Goal: Task Accomplishment & Management: Manage account settings

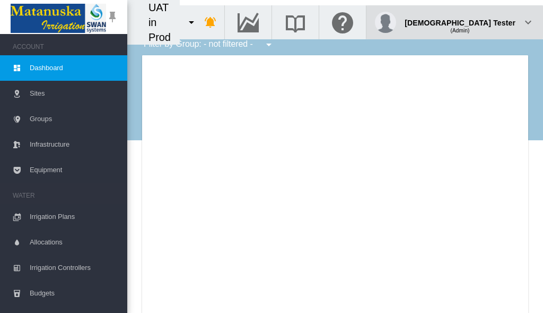
click at [489, 21] on div "(Admin)" at bounding box center [460, 26] width 111 height 11
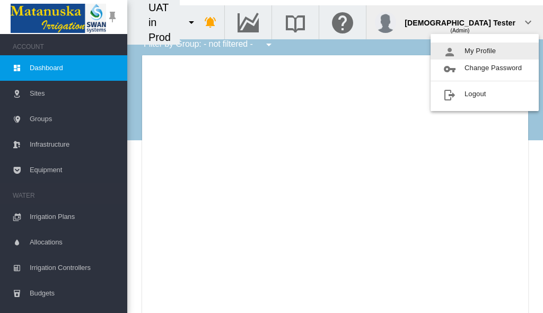
click at [485, 51] on button "My Profile" at bounding box center [485, 50] width 108 height 17
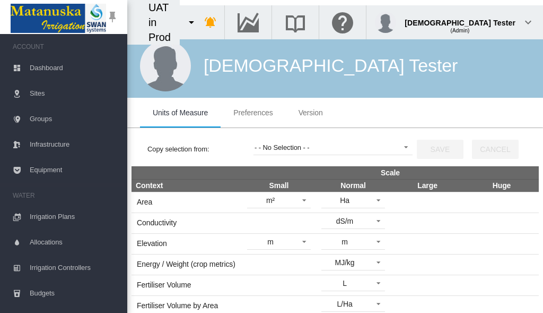
click at [253, 113] on span "Preferences" at bounding box center [253, 112] width 39 height 8
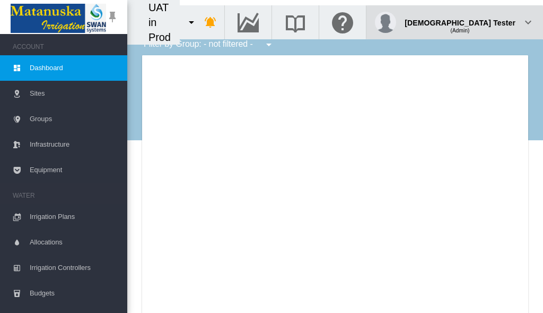
click at [489, 21] on div "(Admin)" at bounding box center [460, 26] width 111 height 11
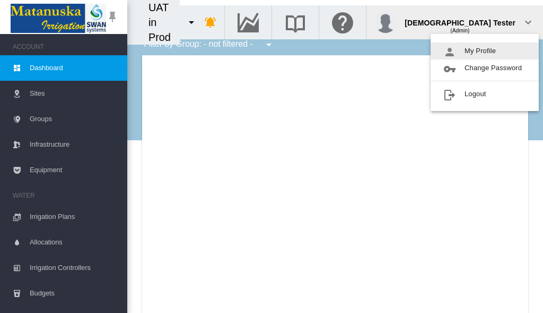
click at [485, 51] on button "My Profile" at bounding box center [485, 50] width 108 height 17
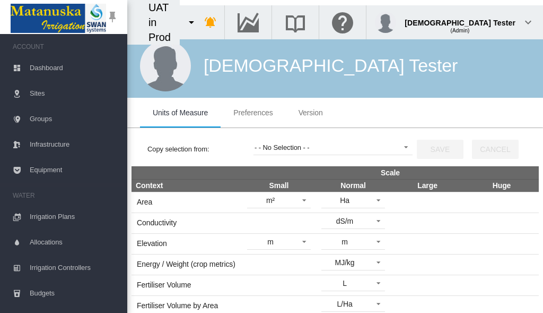
click at [253, 113] on span "Preferences" at bounding box center [253, 112] width 39 height 8
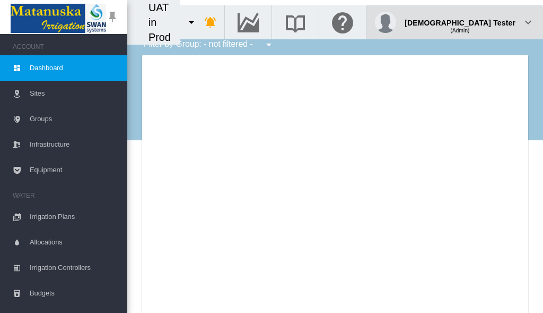
click at [489, 21] on div "(Admin)" at bounding box center [460, 26] width 111 height 11
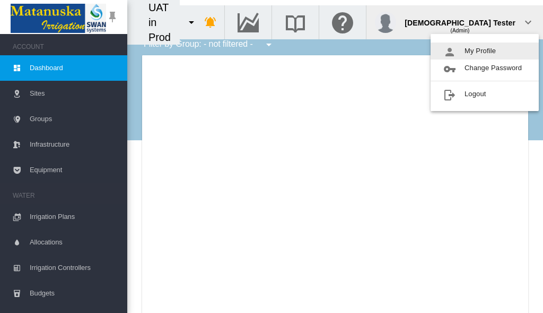
click at [485, 51] on button "My Profile" at bounding box center [485, 50] width 108 height 17
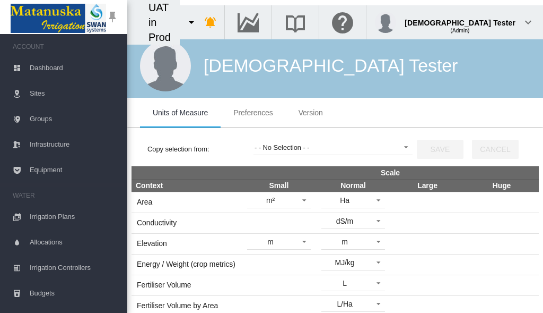
click at [253, 113] on span "Preferences" at bounding box center [253, 112] width 39 height 8
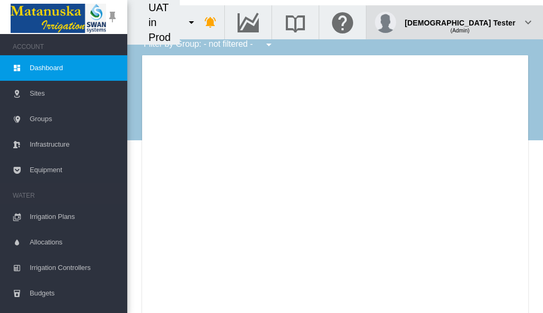
click at [489, 21] on div "(Admin)" at bounding box center [460, 26] width 111 height 11
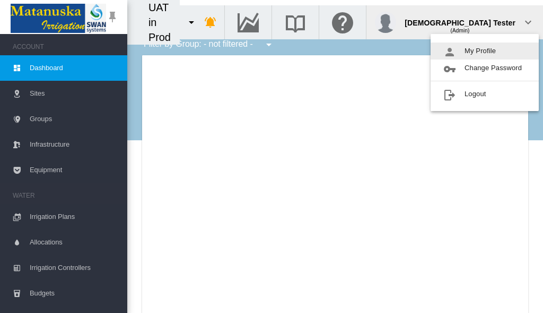
click at [485, 51] on button "My Profile" at bounding box center [485, 50] width 108 height 17
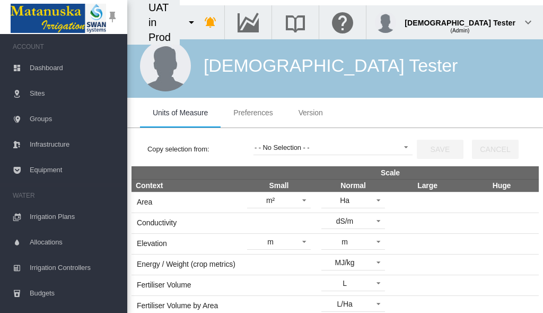
click at [253, 113] on span "Preferences" at bounding box center [253, 112] width 39 height 8
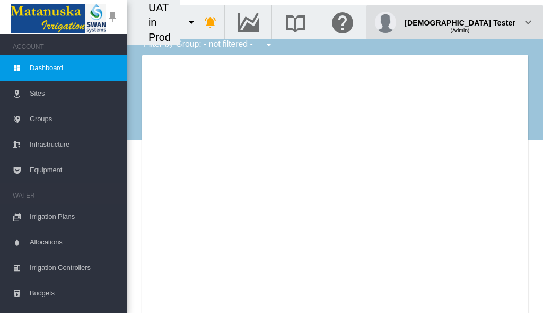
click at [489, 21] on div "(Admin)" at bounding box center [460, 26] width 111 height 11
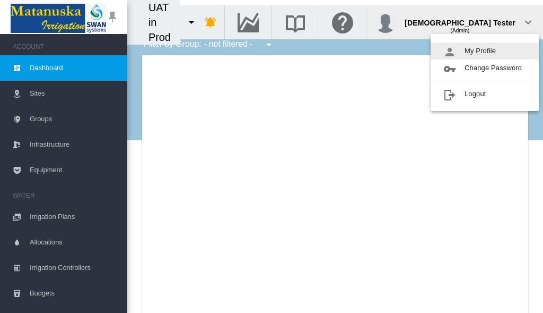
click at [485, 51] on button "My Profile" at bounding box center [485, 50] width 108 height 17
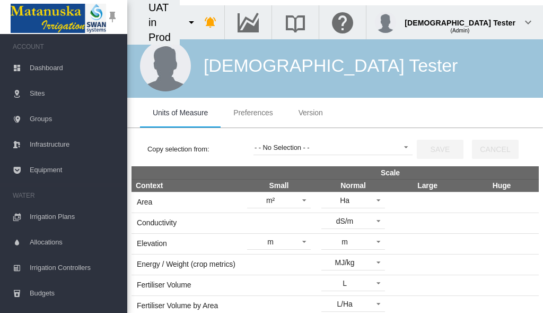
click at [253, 113] on span "Preferences" at bounding box center [253, 112] width 39 height 8
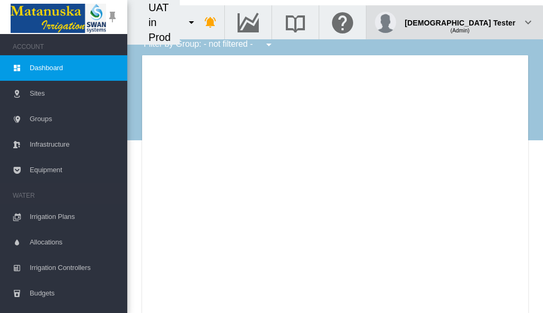
click at [489, 21] on div "(Admin)" at bounding box center [460, 26] width 111 height 11
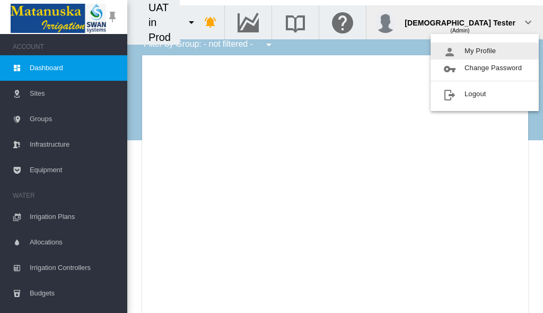
click at [485, 51] on button "My Profile" at bounding box center [485, 50] width 108 height 17
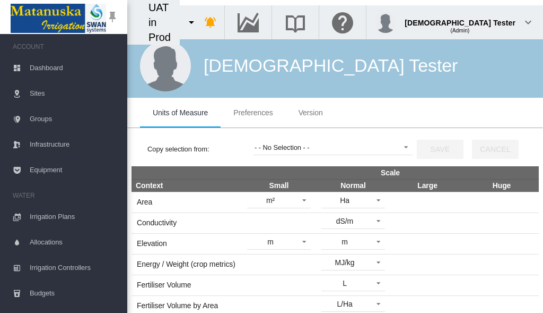
click at [253, 113] on span "Preferences" at bounding box center [253, 112] width 39 height 8
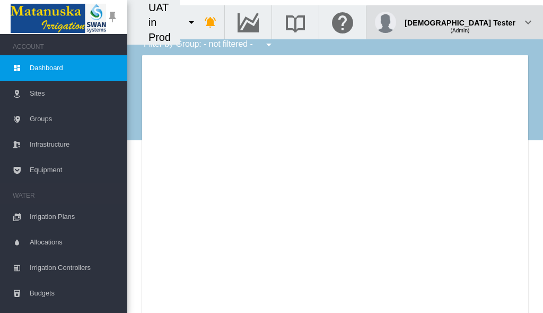
click at [489, 21] on div "(Admin)" at bounding box center [460, 26] width 111 height 11
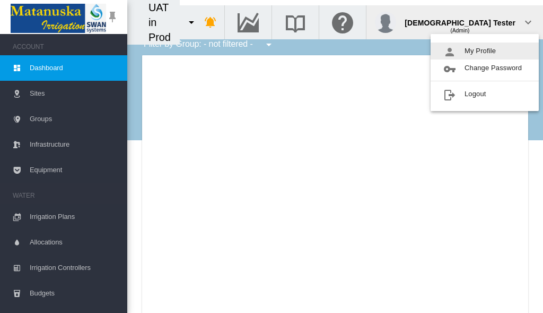
click at [485, 51] on button "My Profile" at bounding box center [485, 50] width 108 height 17
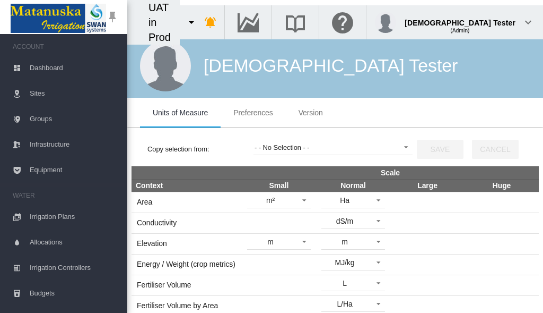
click at [253, 113] on span "Preferences" at bounding box center [253, 112] width 39 height 8
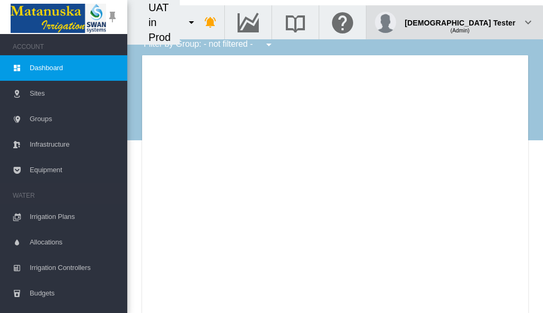
click at [489, 21] on div "(Admin)" at bounding box center [460, 26] width 111 height 11
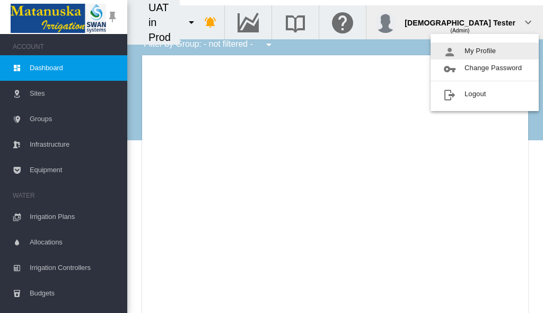
click at [485, 51] on button "My Profile" at bounding box center [485, 50] width 108 height 17
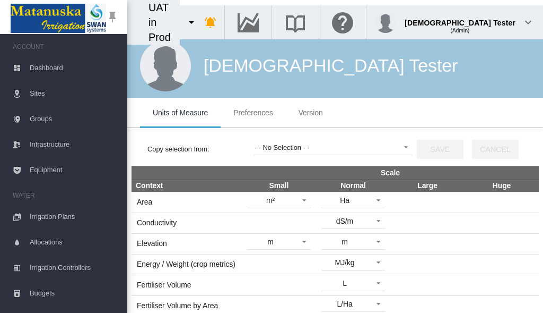
click at [253, 113] on span "Preferences" at bounding box center [253, 112] width 39 height 8
